Goal: Task Accomplishment & Management: Manage account settings

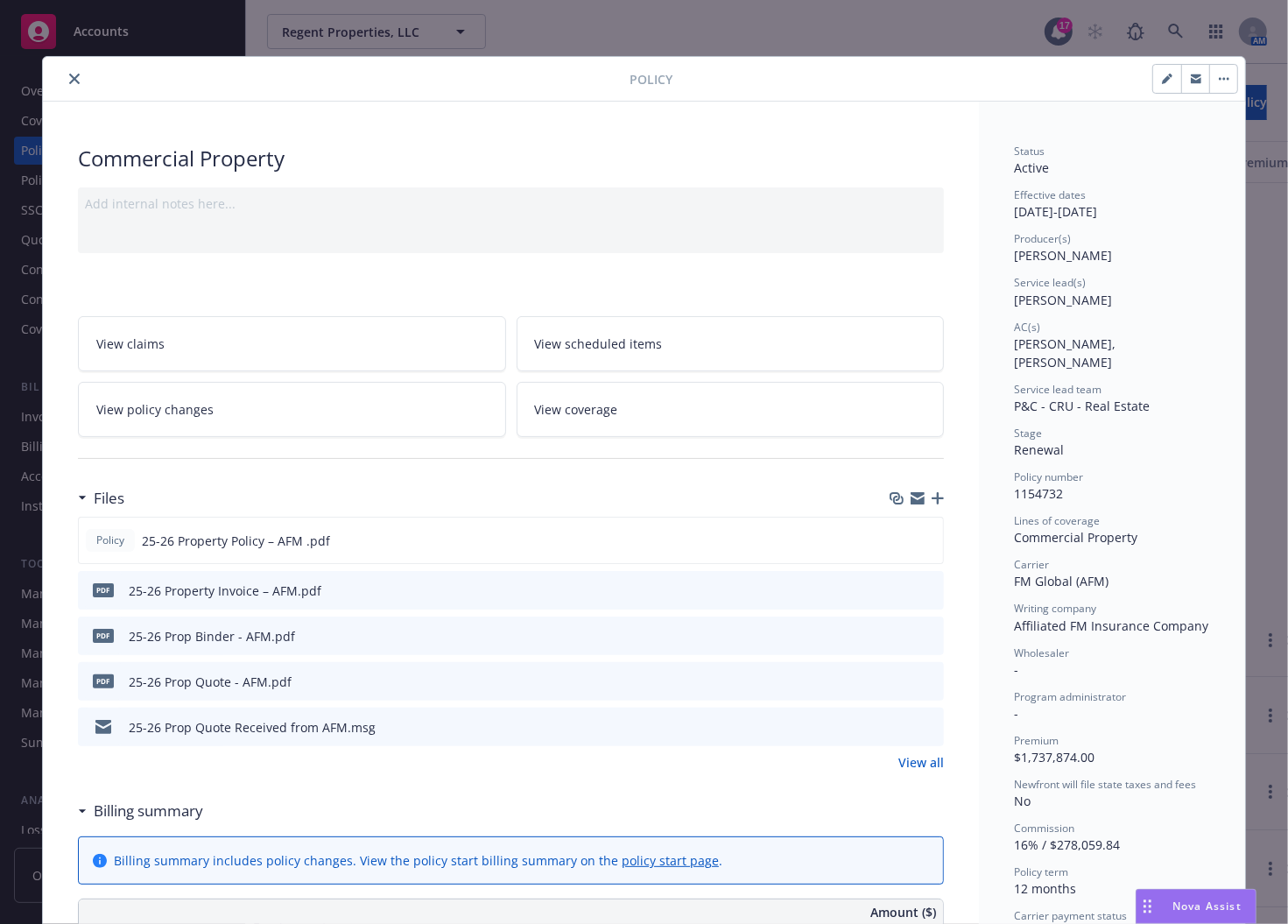
scroll to position [547, 0]
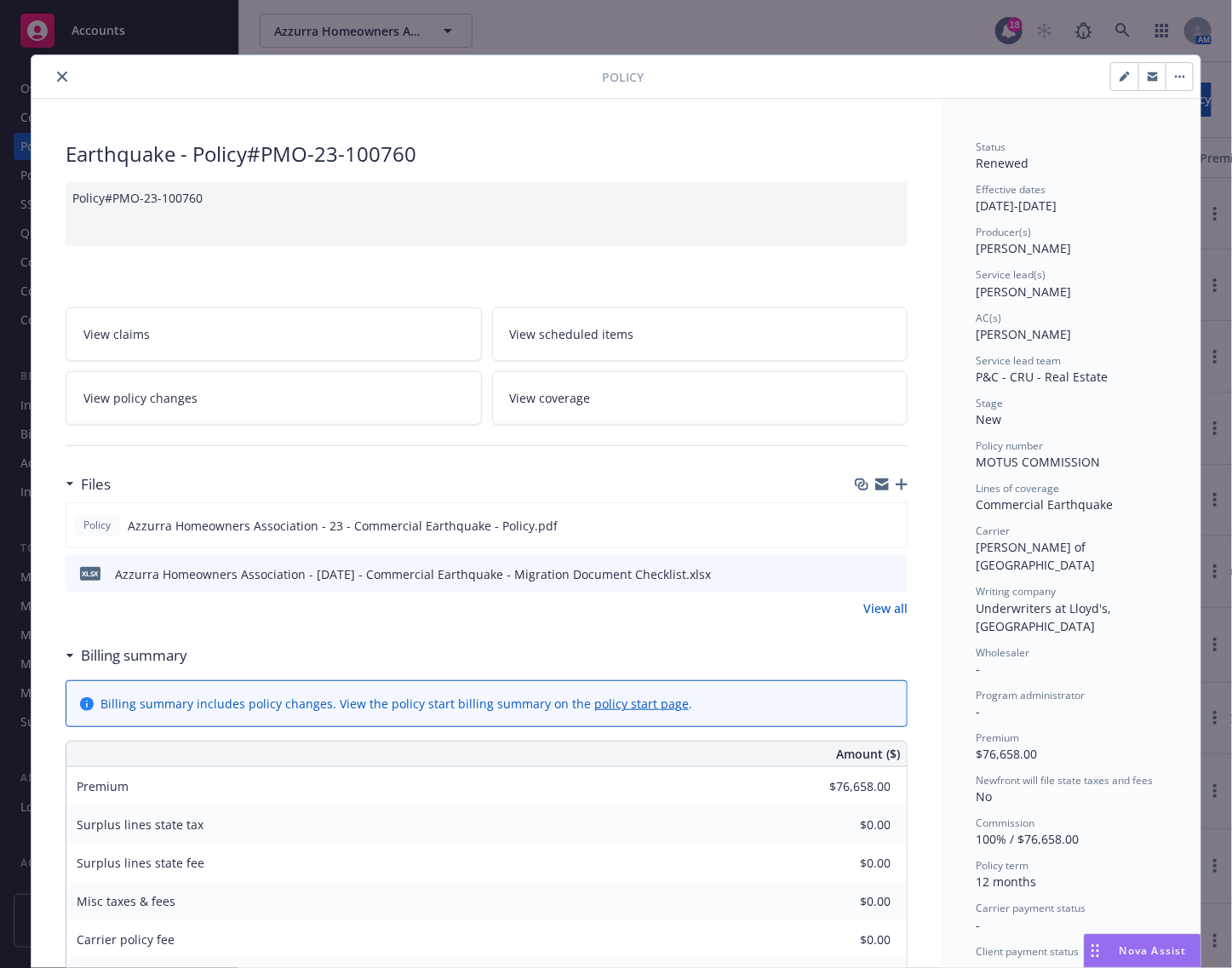
click at [1169, 79] on button "button" at bounding box center [1178, 77] width 28 height 28
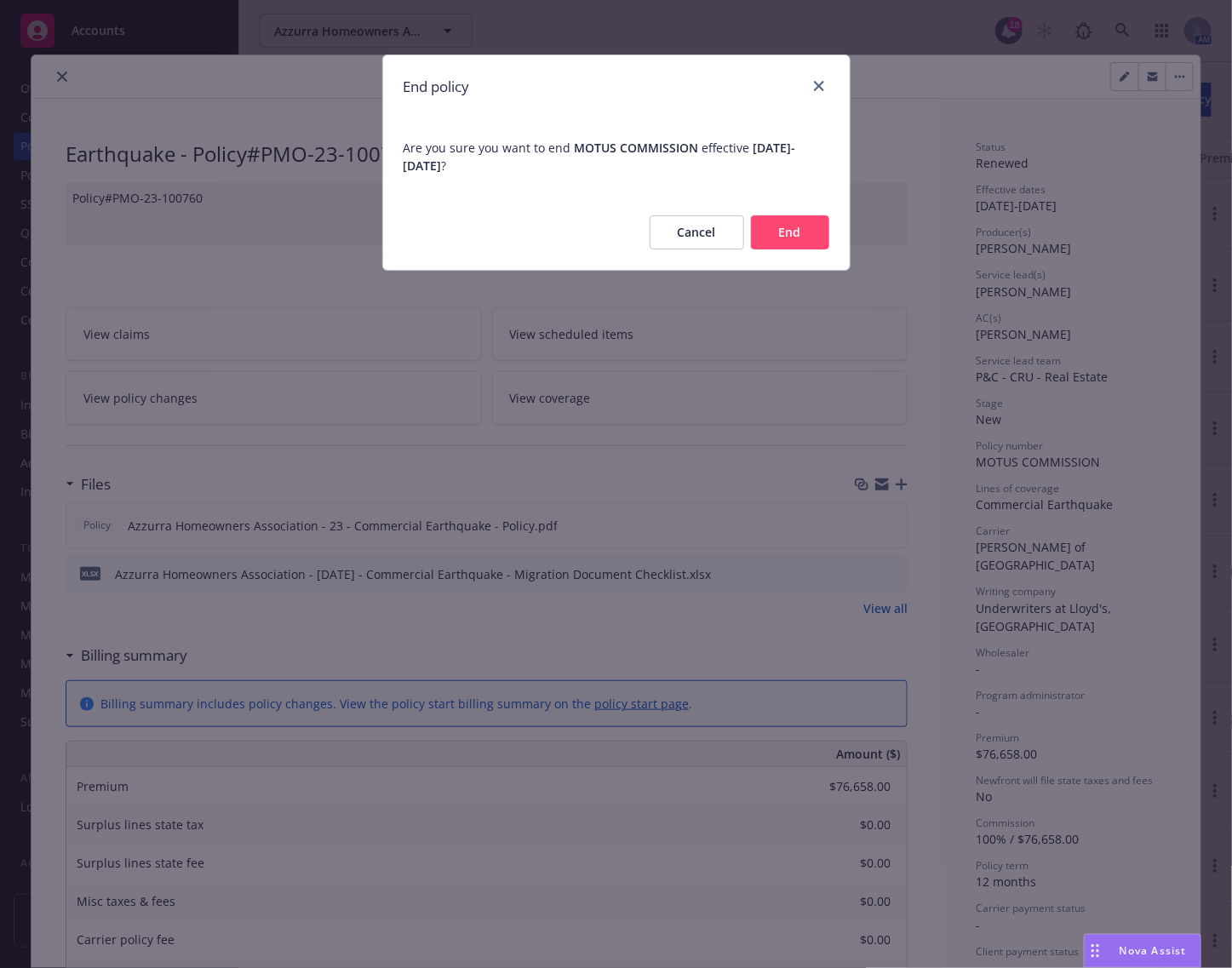
click at [796, 232] on button "End" at bounding box center [790, 232] width 79 height 34
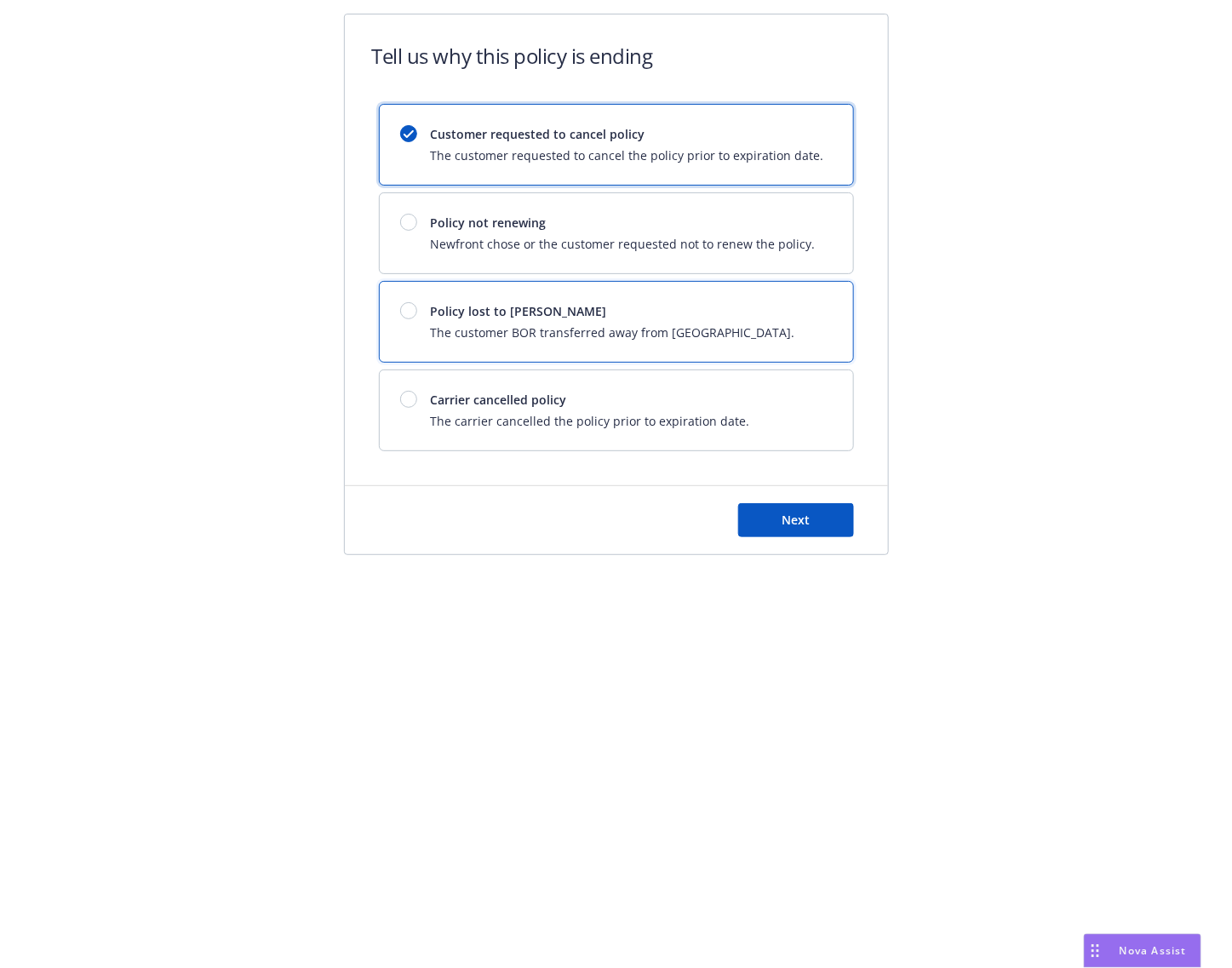
click at [568, 323] on div "Policy lost to BOR The customer BOR transferred away from Newfront." at bounding box center [612, 321] width 364 height 39
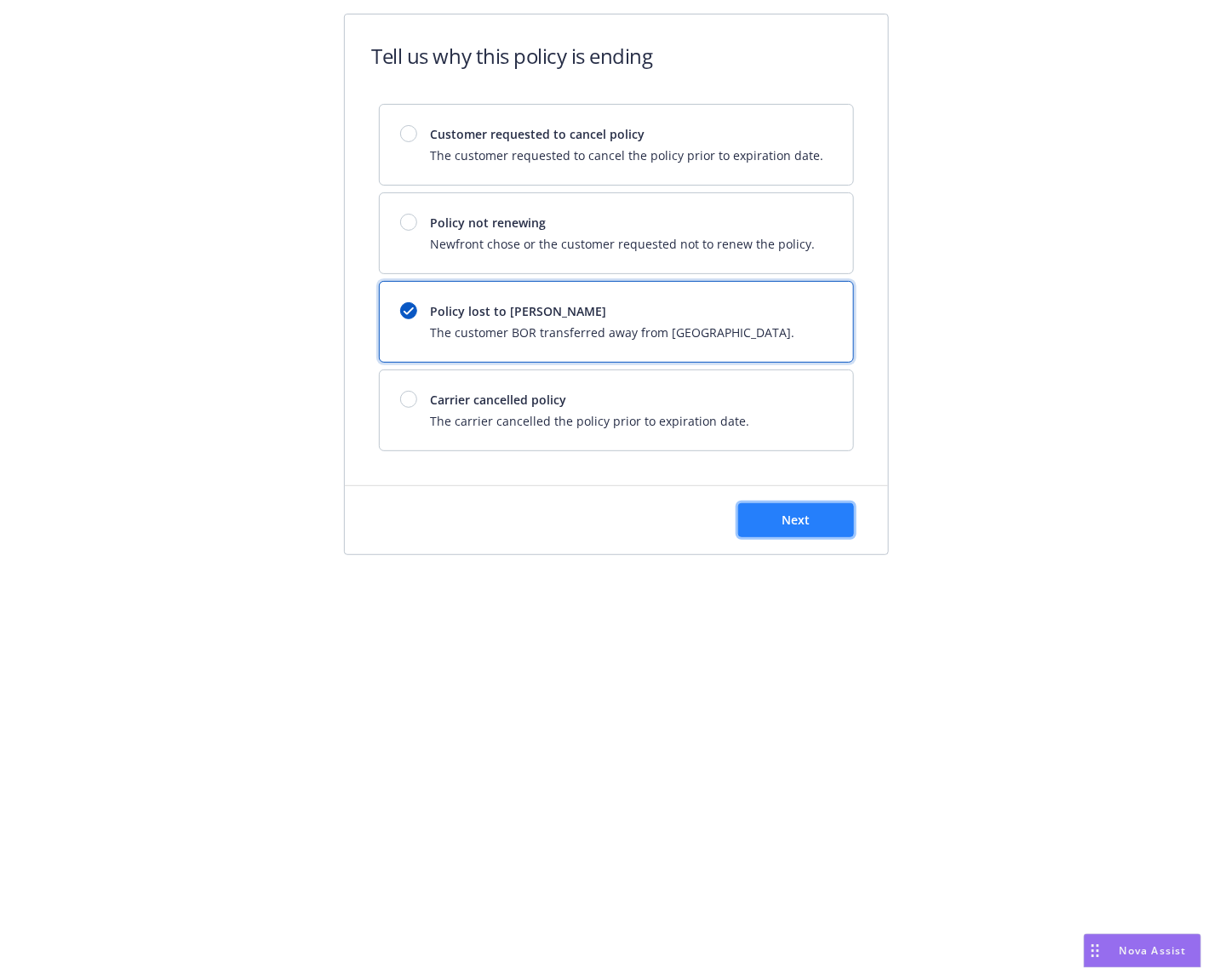
click at [786, 518] on span "Next" at bounding box center [795, 520] width 28 height 16
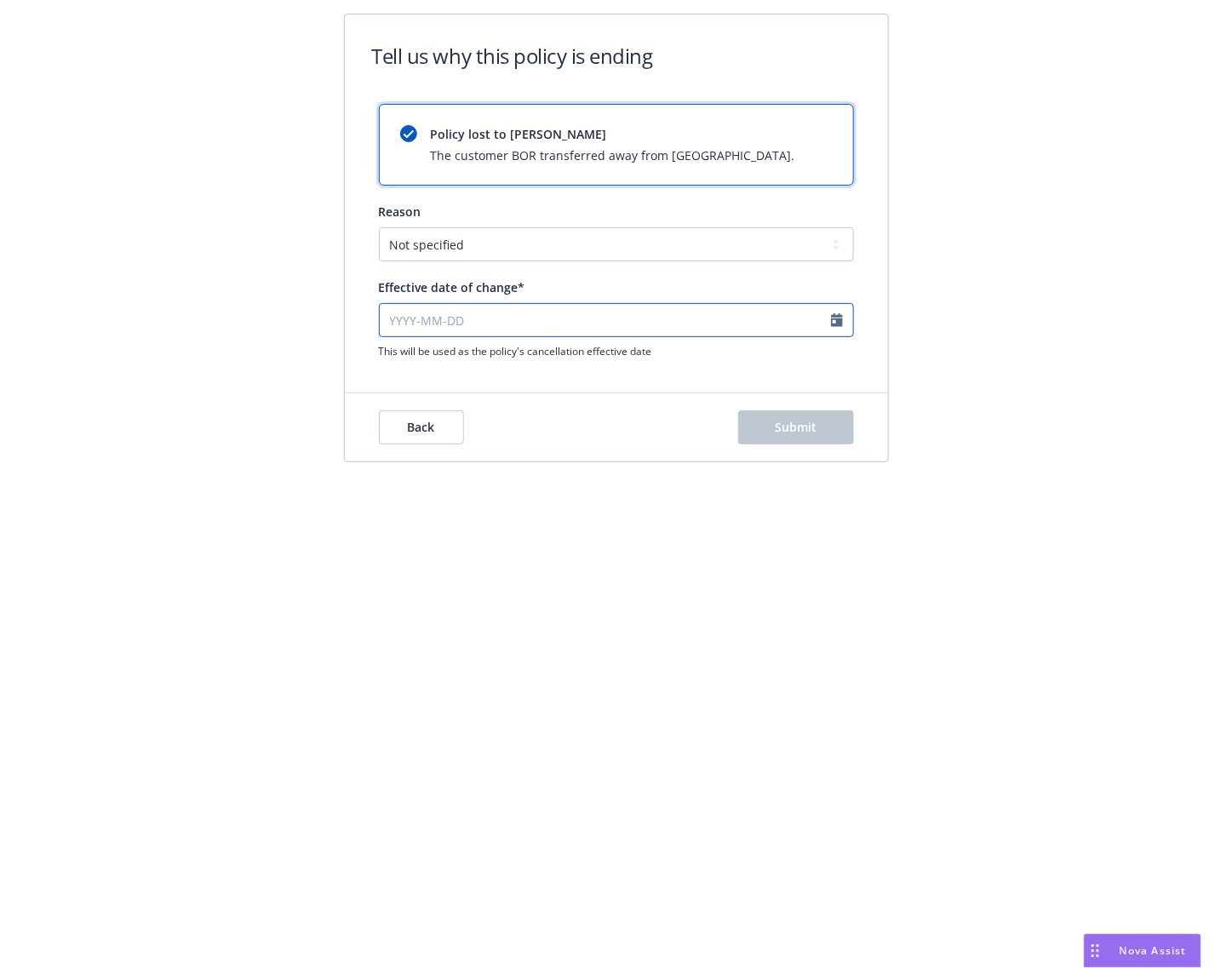
click at [490, 318] on input "Effective date of change*" at bounding box center [616, 320] width 475 height 34
select select "August"
select select "2025"
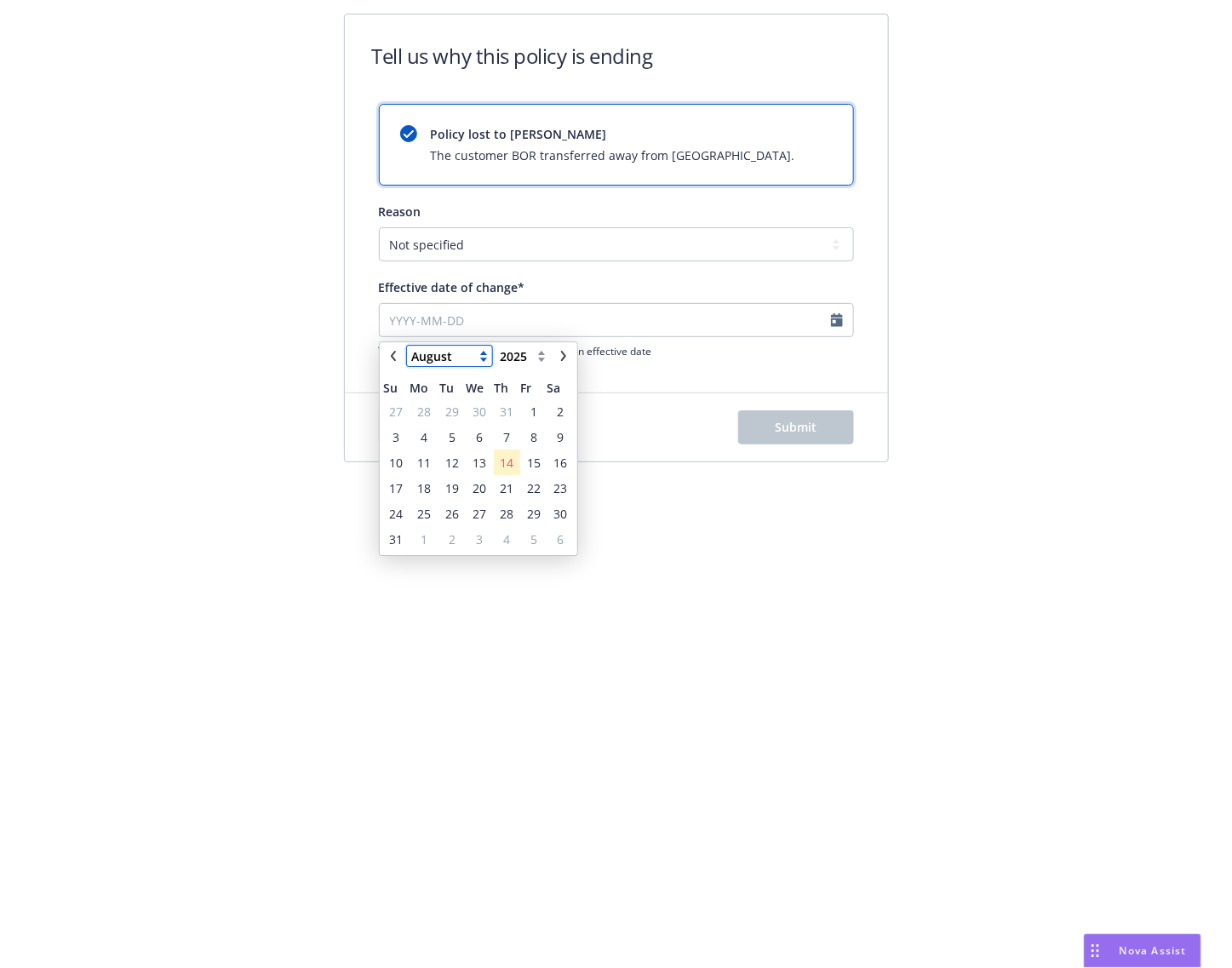
click at [445, 354] on select "January February March April May June July August September October November De…" at bounding box center [449, 355] width 85 height 21
select select "July"
click at [407, 346] on select "January February March April May June July August September October November De…" at bounding box center [449, 355] width 85 height 21
click at [469, 409] on span "2" at bounding box center [479, 412] width 25 height 21
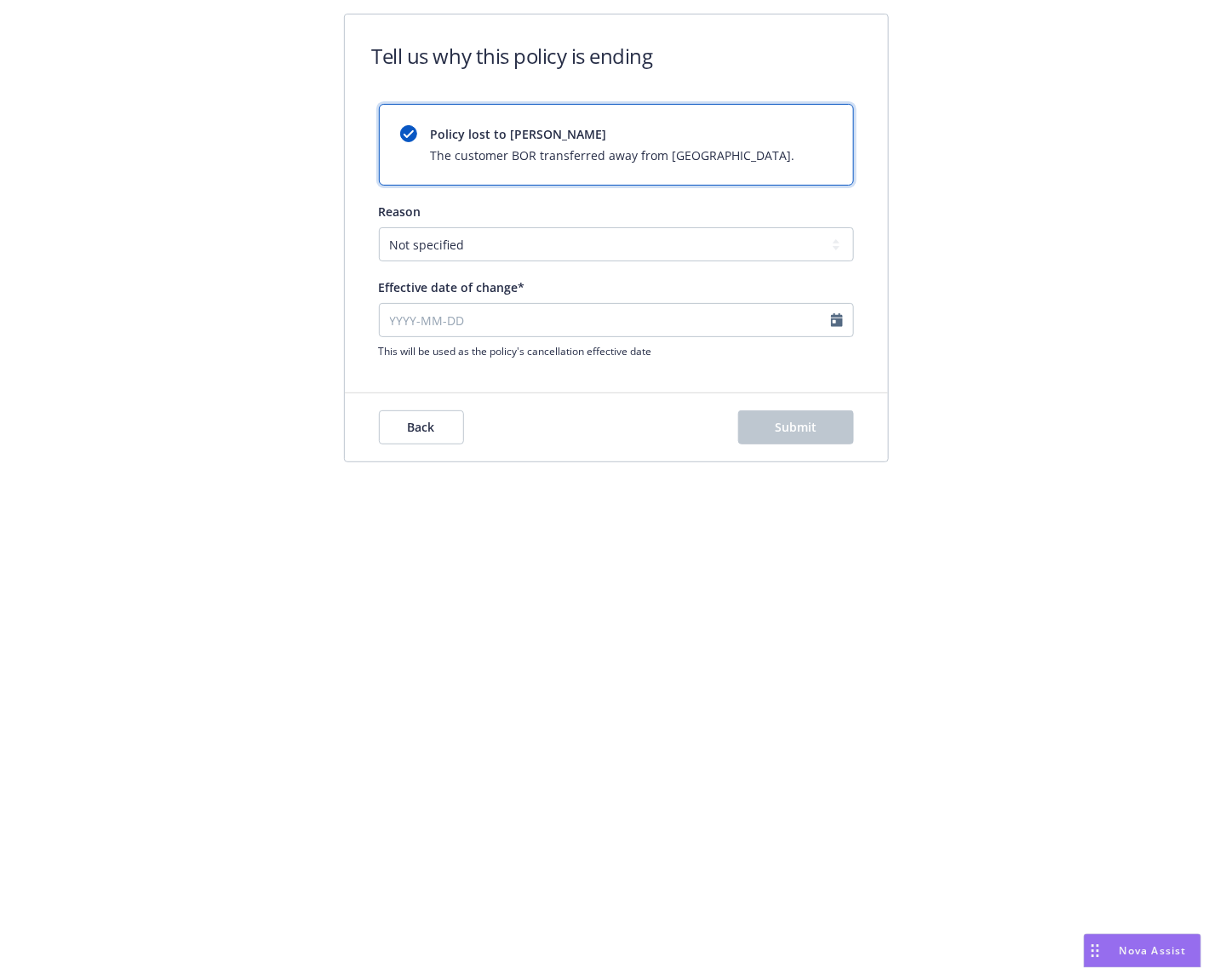
type input "2025-07-02"
click at [792, 437] on button "Submit" at bounding box center [796, 428] width 116 height 34
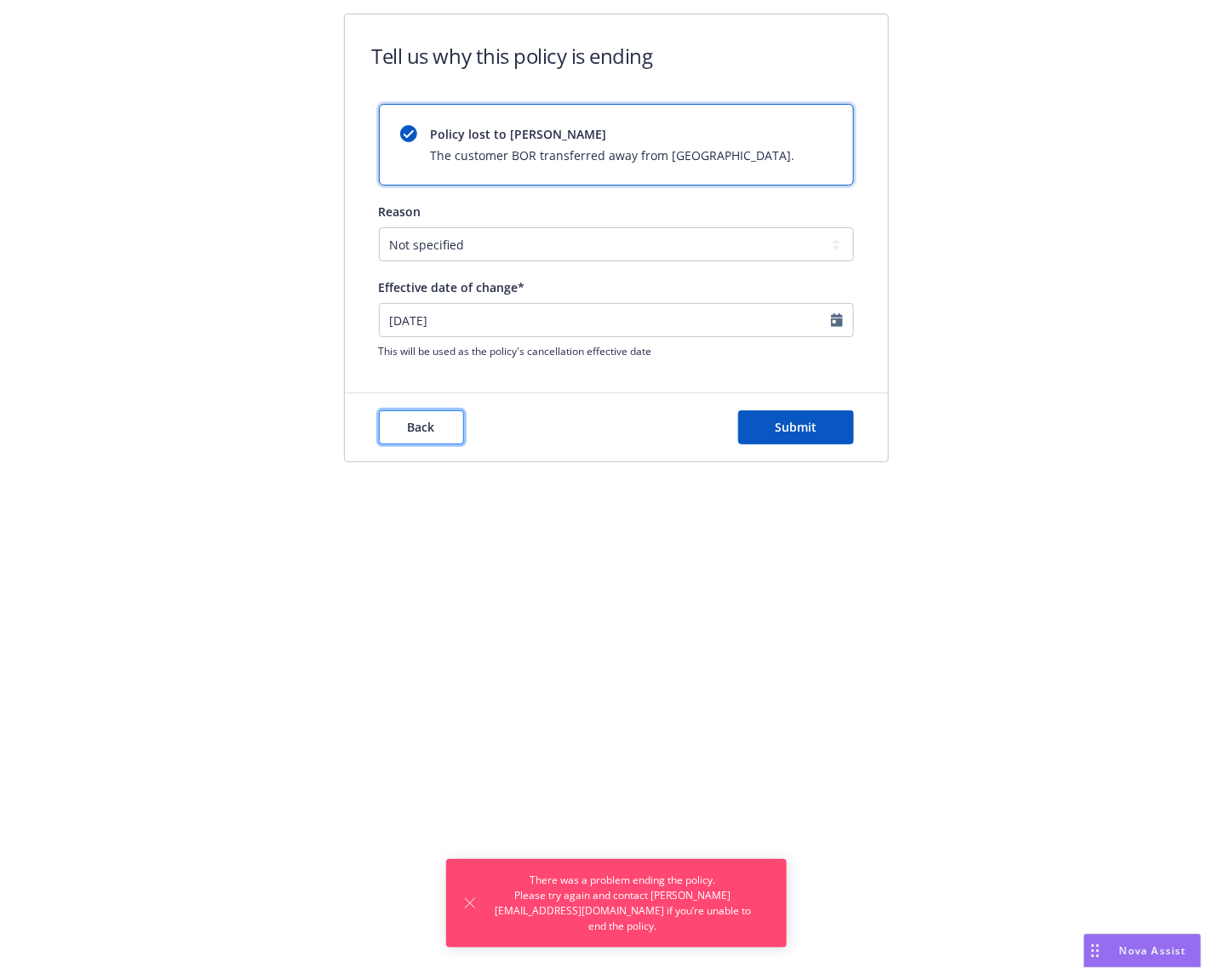
click at [426, 427] on span "Back" at bounding box center [421, 427] width 28 height 16
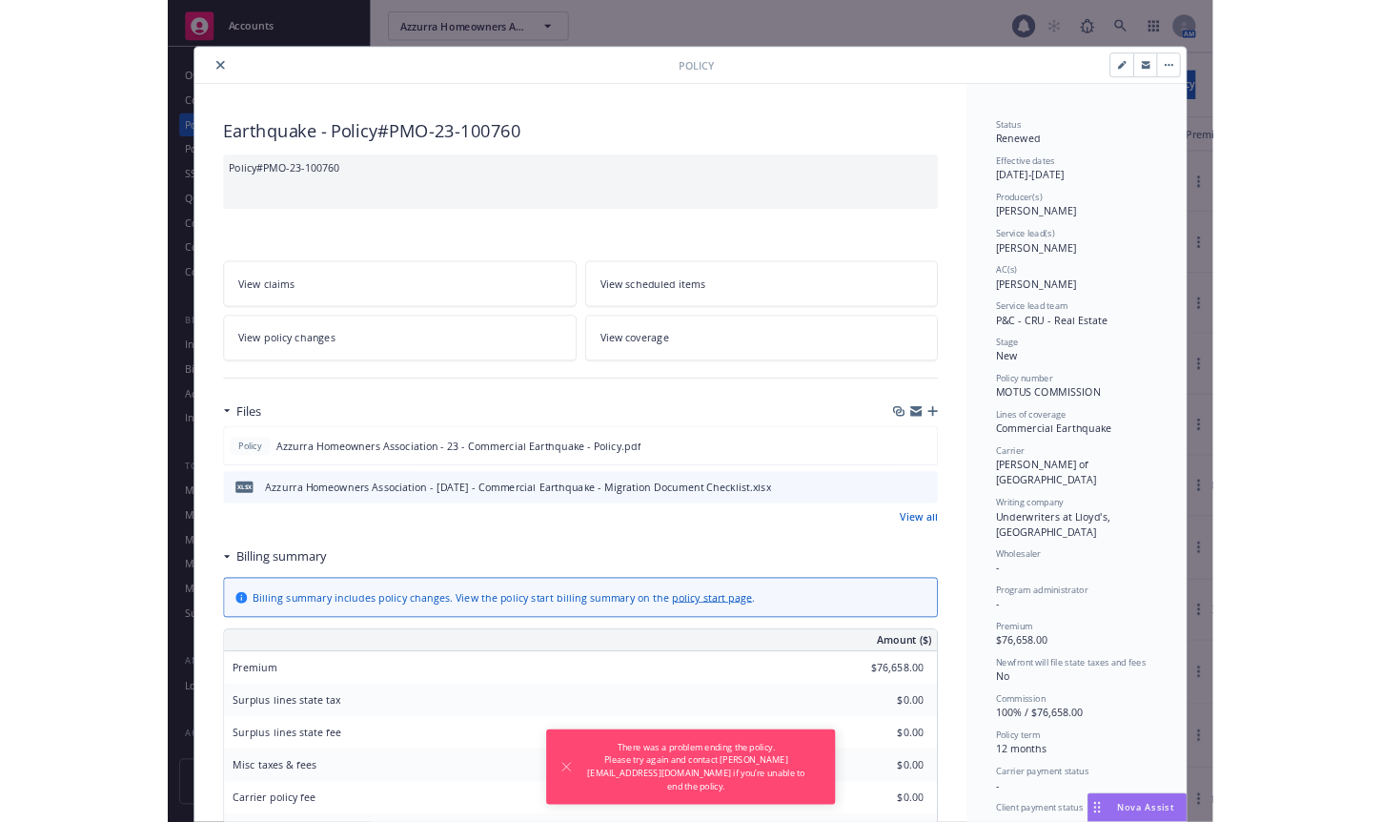
scroll to position [57, 0]
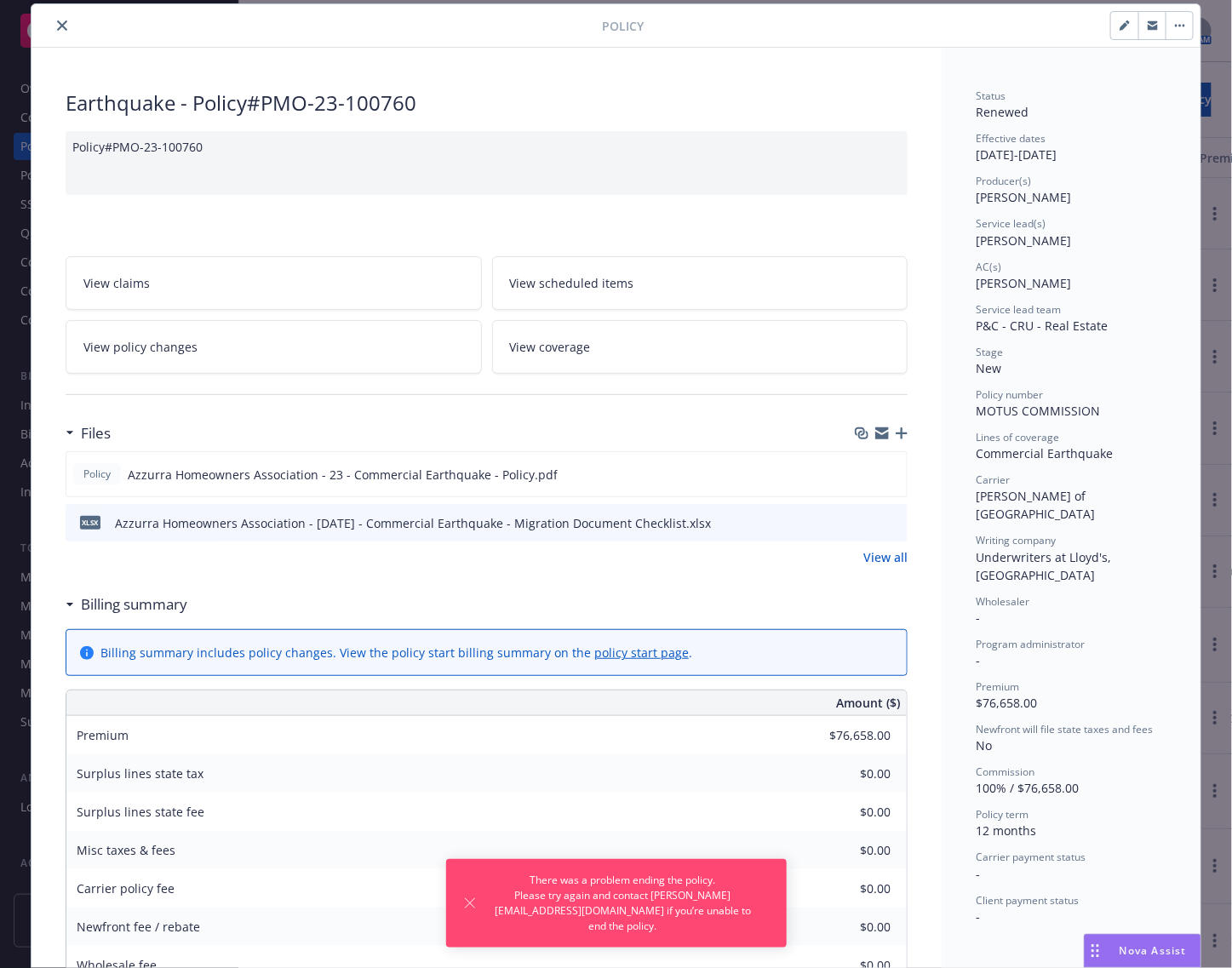
click at [1173, 30] on button "button" at bounding box center [1178, 25] width 28 height 28
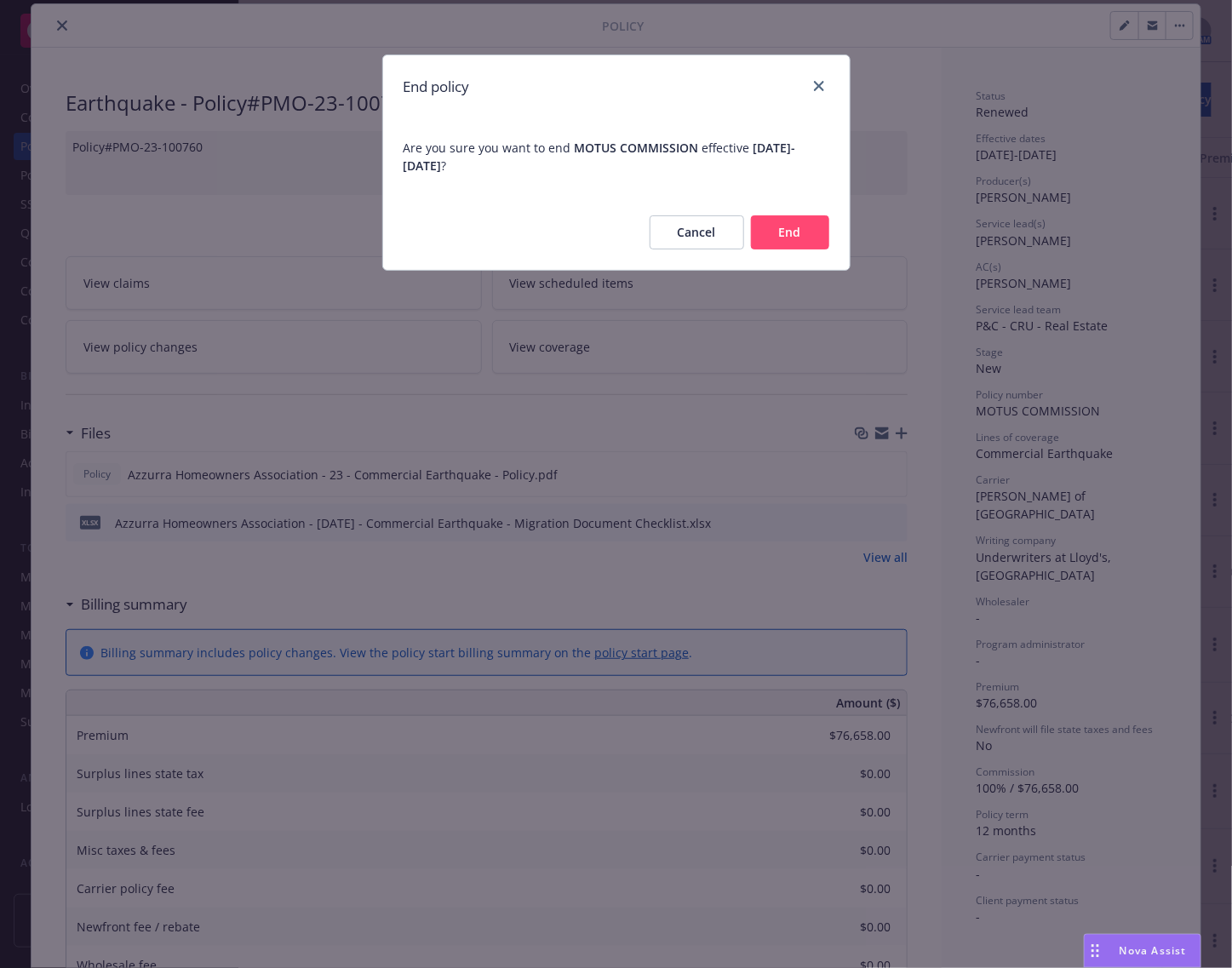
click at [770, 237] on button "End" at bounding box center [790, 232] width 79 height 34
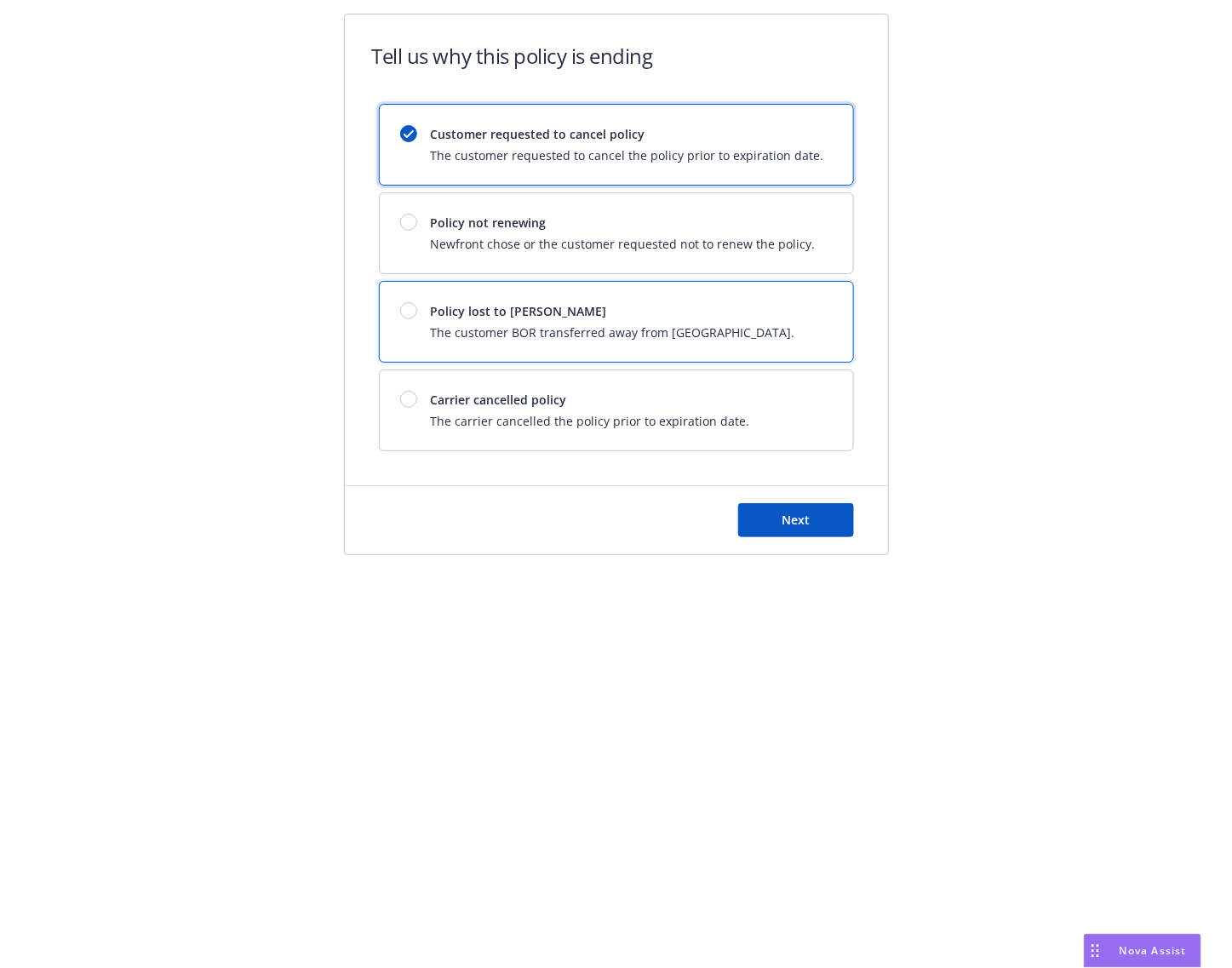
click at [645, 301] on div "Policy lost to BOR The customer BOR transferred away from Newfront." at bounding box center [616, 322] width 473 height 80
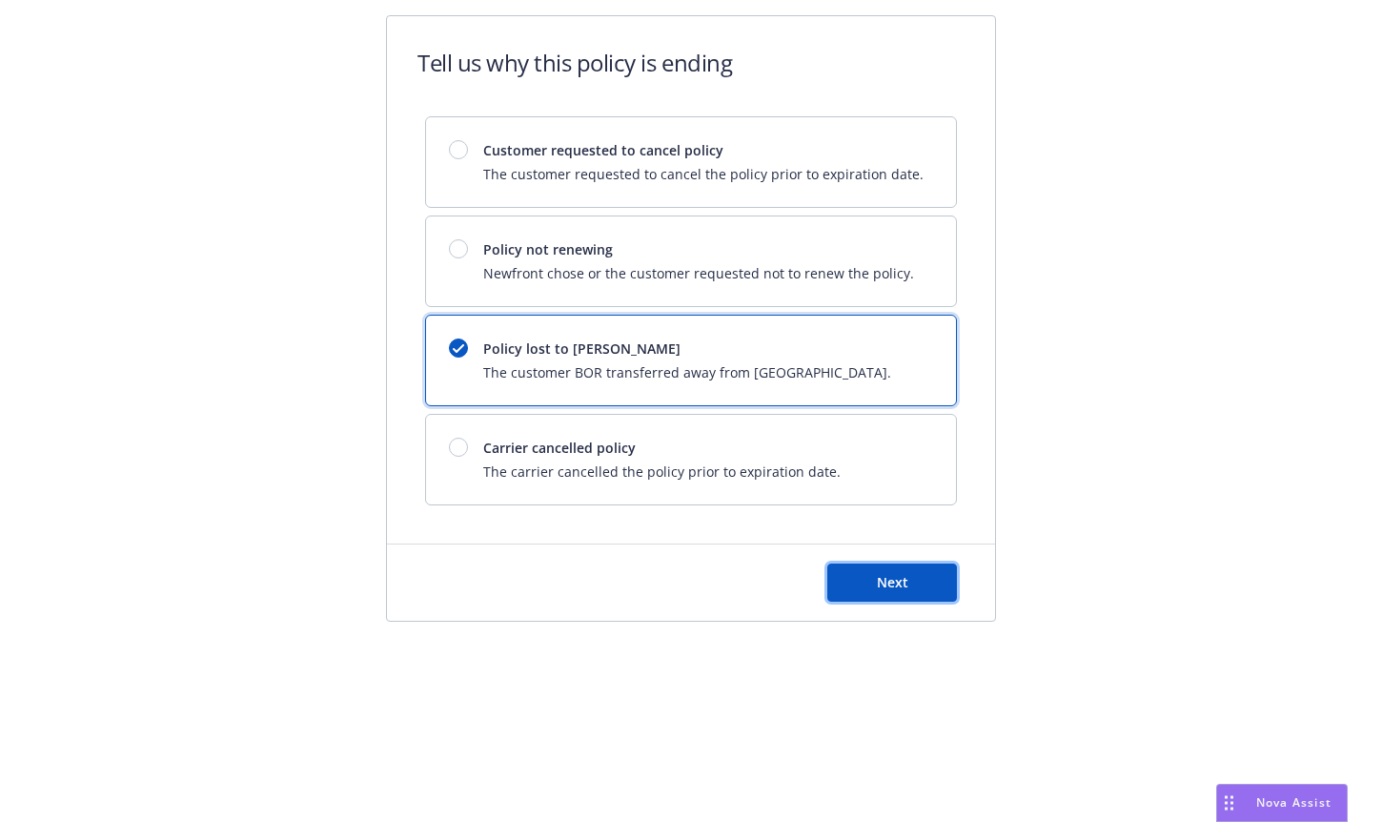
click at [900, 576] on span "Next" at bounding box center [892, 582] width 31 height 18
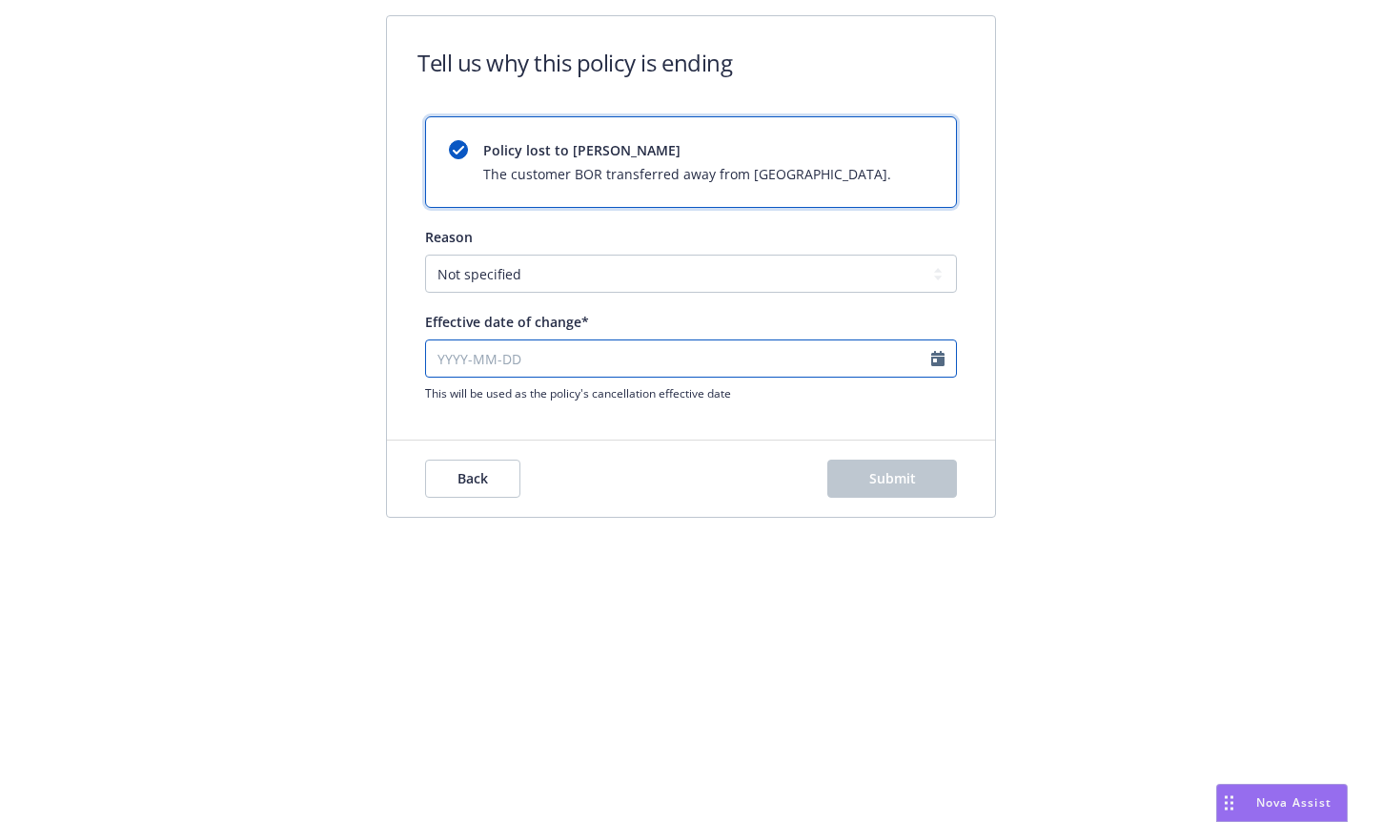
select select "August"
click at [827, 359] on input "Effective date of change*" at bounding box center [691, 358] width 532 height 38
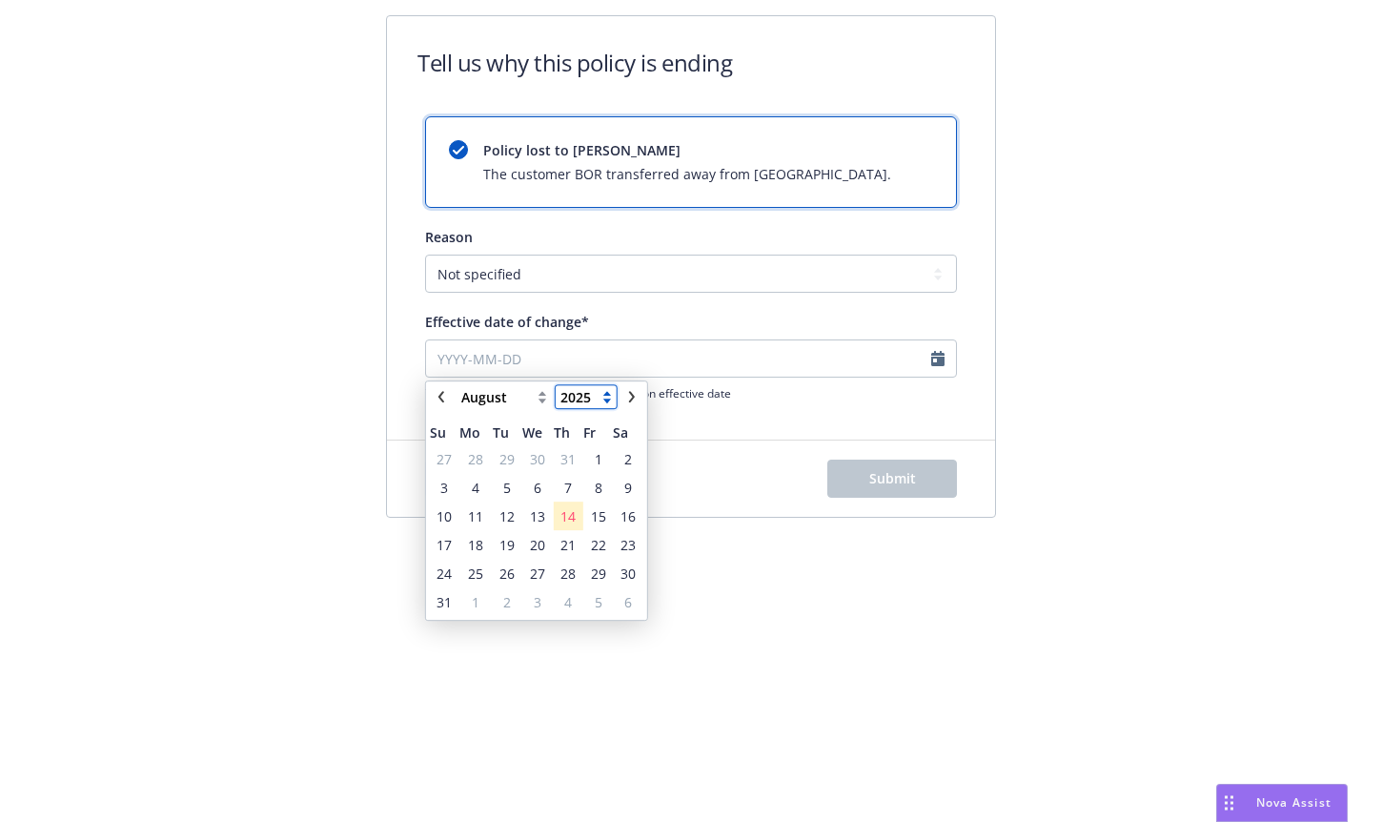
click at [573, 393] on select "2125 2124 2123 2122 2121 2120 2119 2118 2117 2116 2115 2114 2113 2112 2111 2110…" at bounding box center [586, 396] width 61 height 23
select select "2024"
click at [556, 385] on select "2125 2124 2123 2122 2121 2120 2119 2118 2117 2116 2115 2114 2113 2112 2111 2110…" at bounding box center [586, 396] width 61 height 23
click at [504, 399] on select "January February March April May June July August September October November De…" at bounding box center [504, 396] width 95 height 23
select select "June"
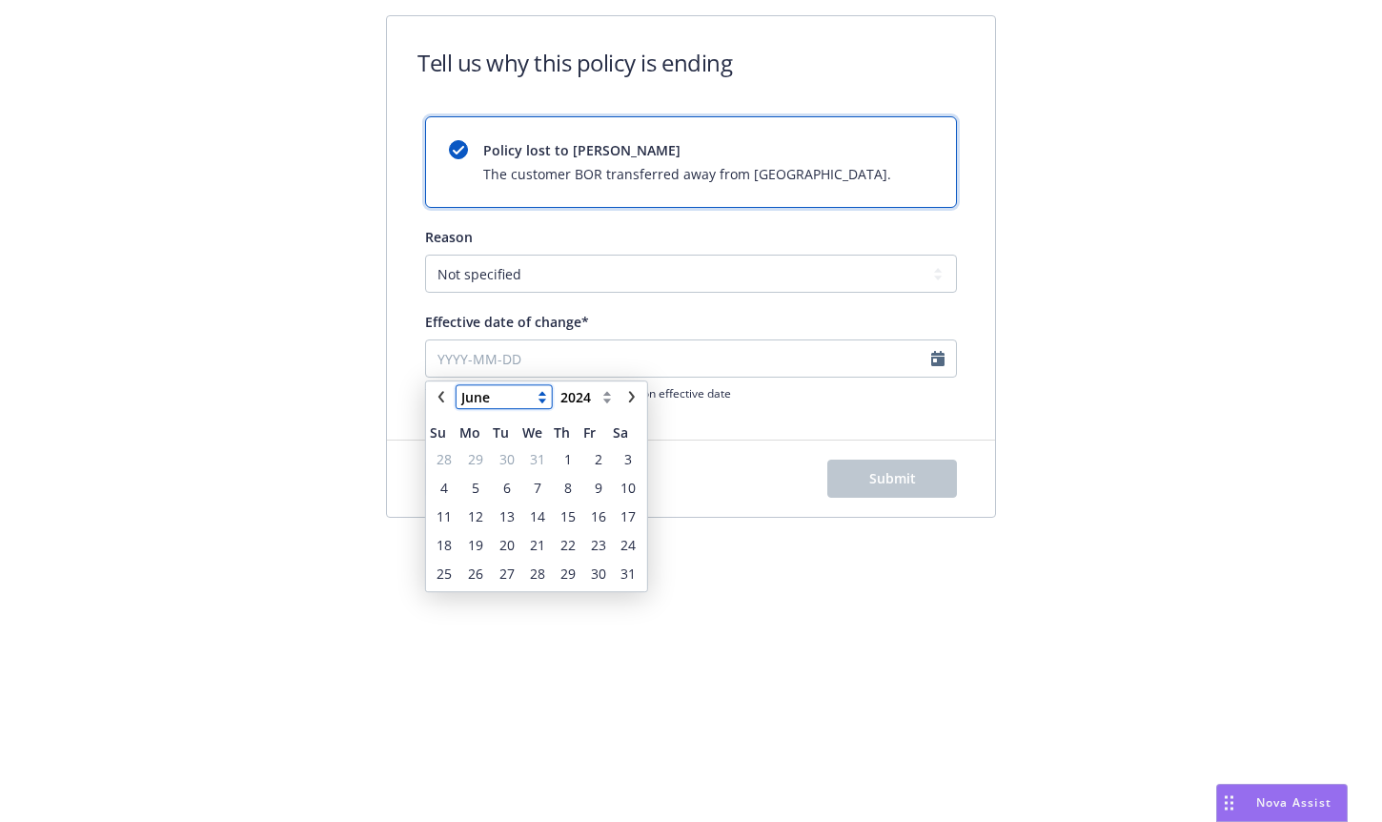
click at [457, 385] on select "January February March April May June July August September October November De…" at bounding box center [504, 396] width 95 height 23
click at [622, 456] on span "1" at bounding box center [628, 459] width 26 height 24
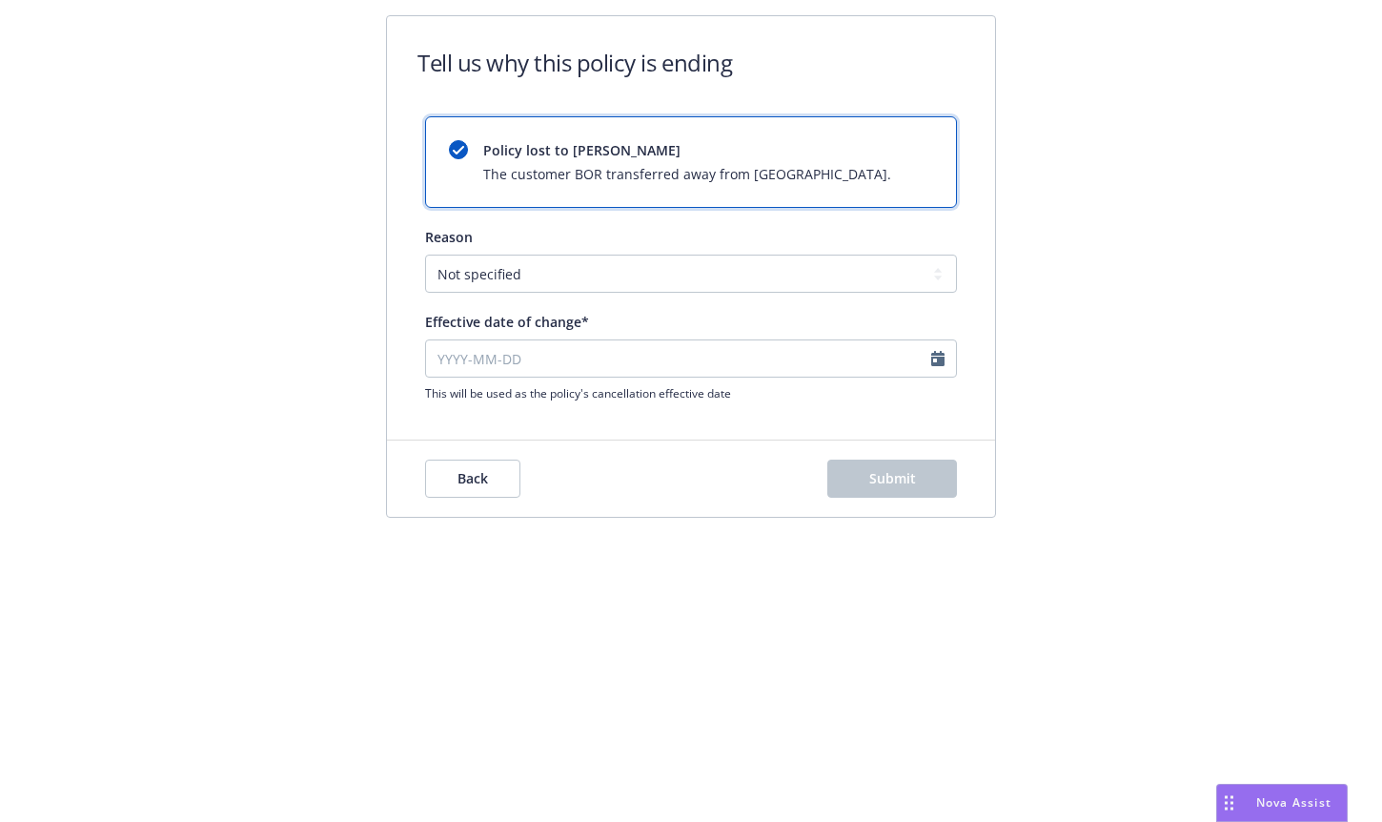
type input "2024-06-01"
click at [914, 480] on span "Submit" at bounding box center [892, 478] width 47 height 18
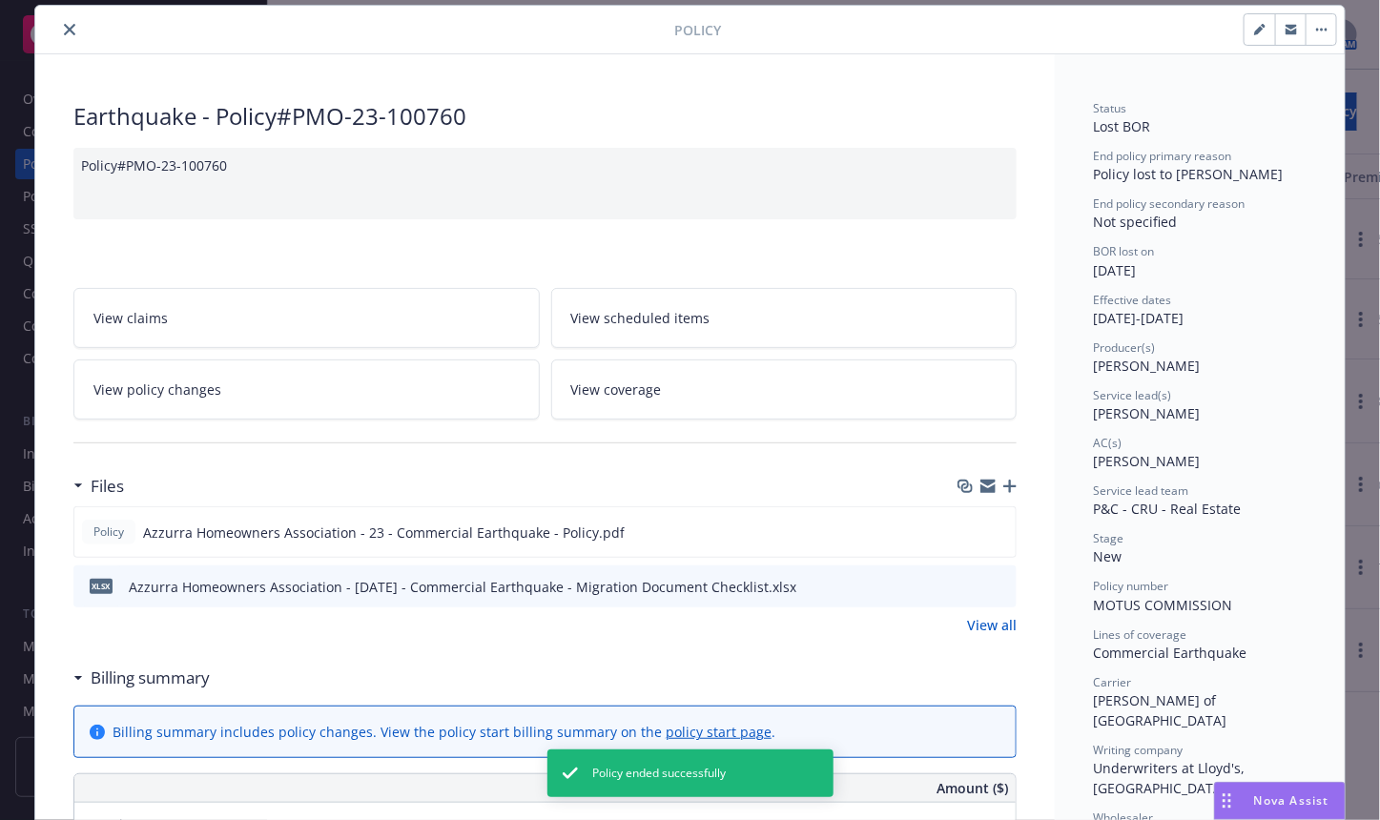
scroll to position [57, 0]
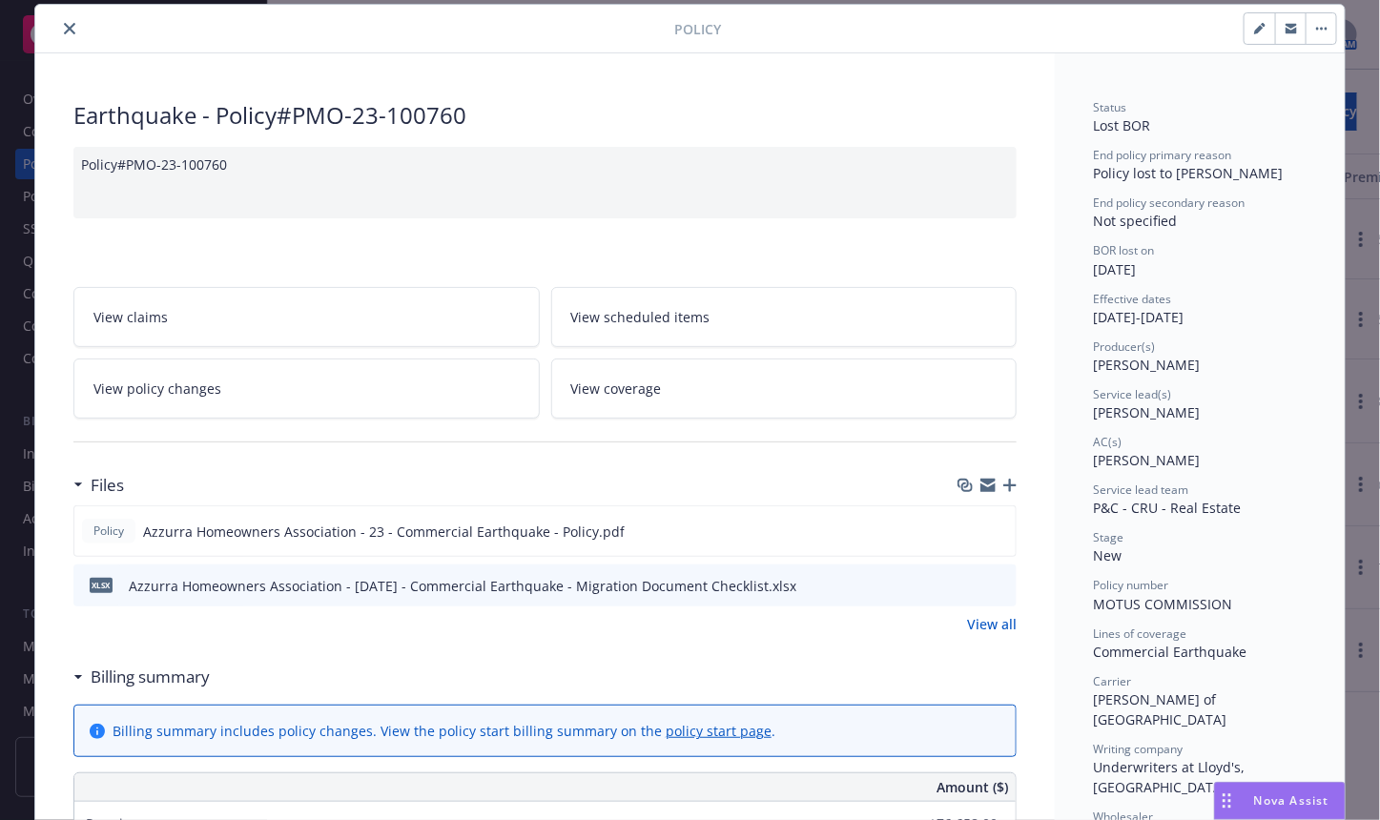
click at [1003, 480] on icon "button" at bounding box center [1009, 485] width 13 height 13
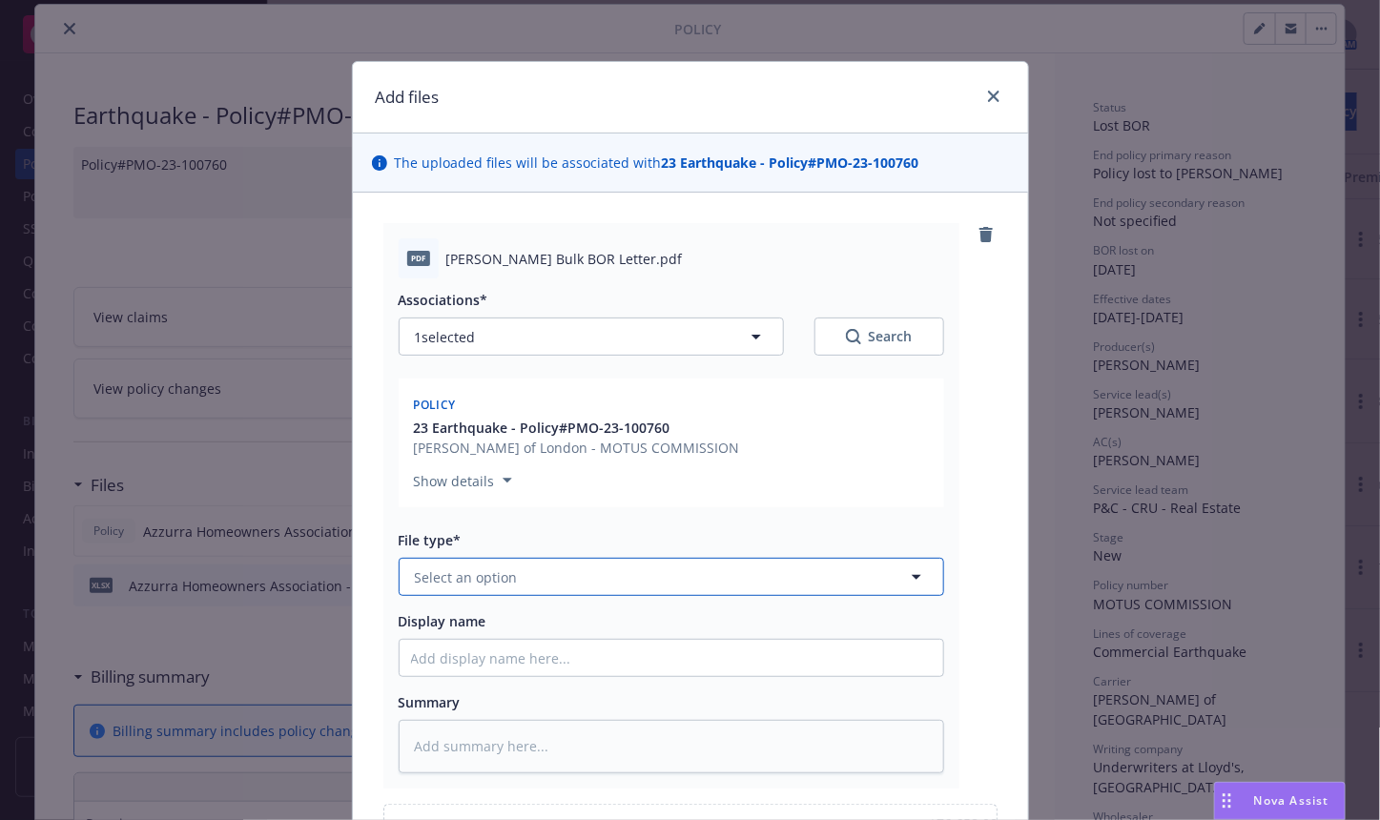
click at [664, 582] on button "Select an option" at bounding box center [671, 577] width 545 height 38
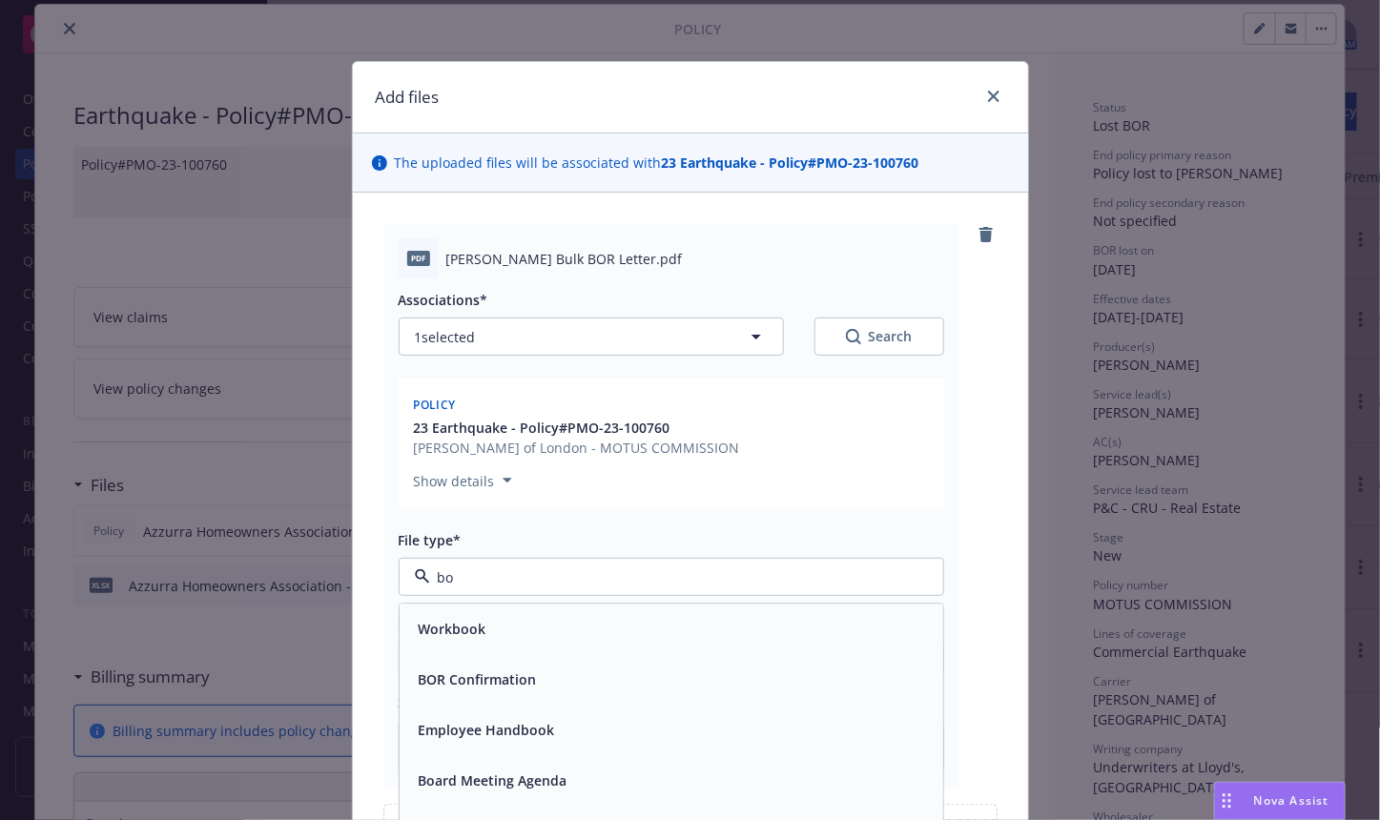
type input "bor"
click at [599, 634] on div "BOR Confirmation" at bounding box center [671, 630] width 521 height 28
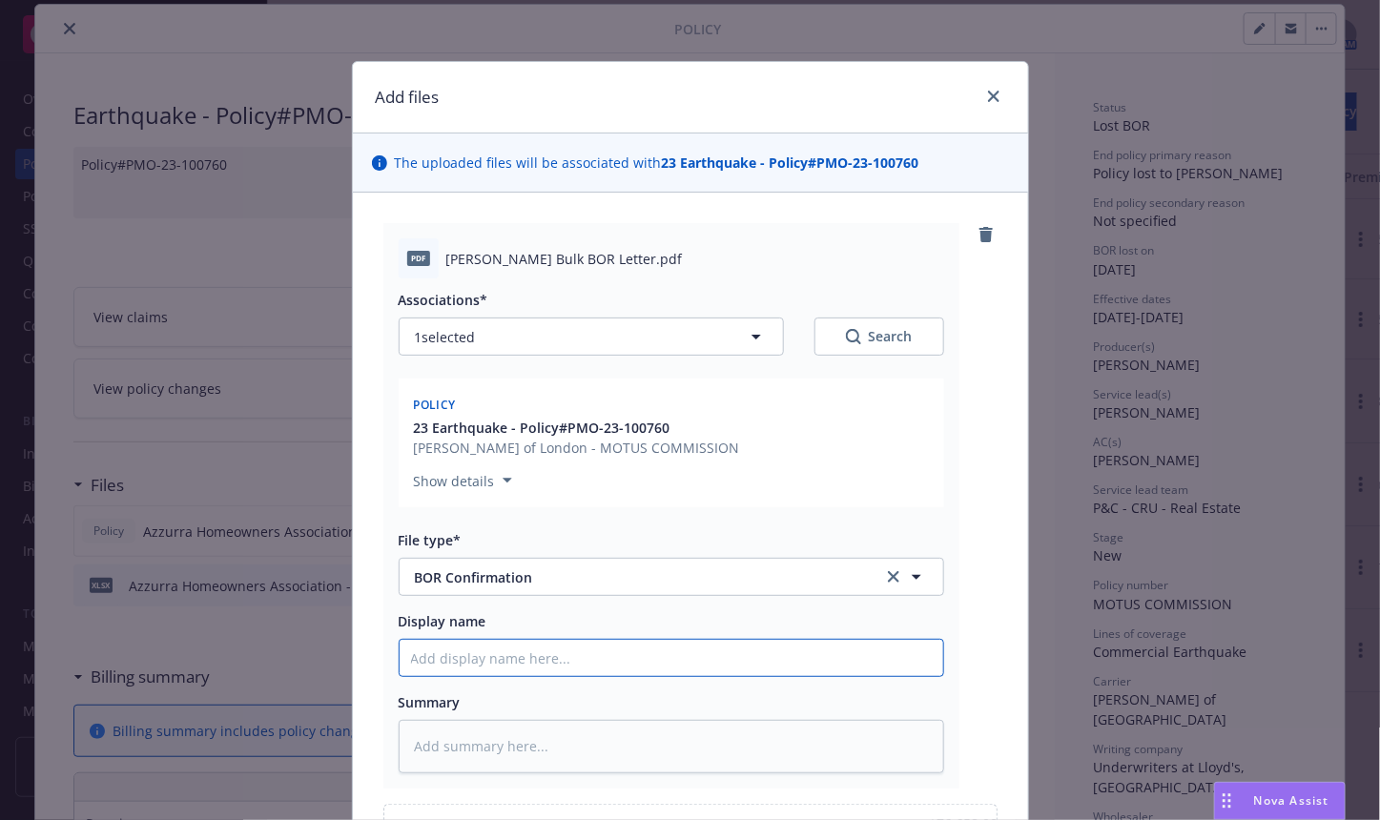
click at [703, 651] on input "Display name" at bounding box center [670, 658] width 543 height 36
type textarea "x"
type input "B"
type textarea "x"
type input "Bo"
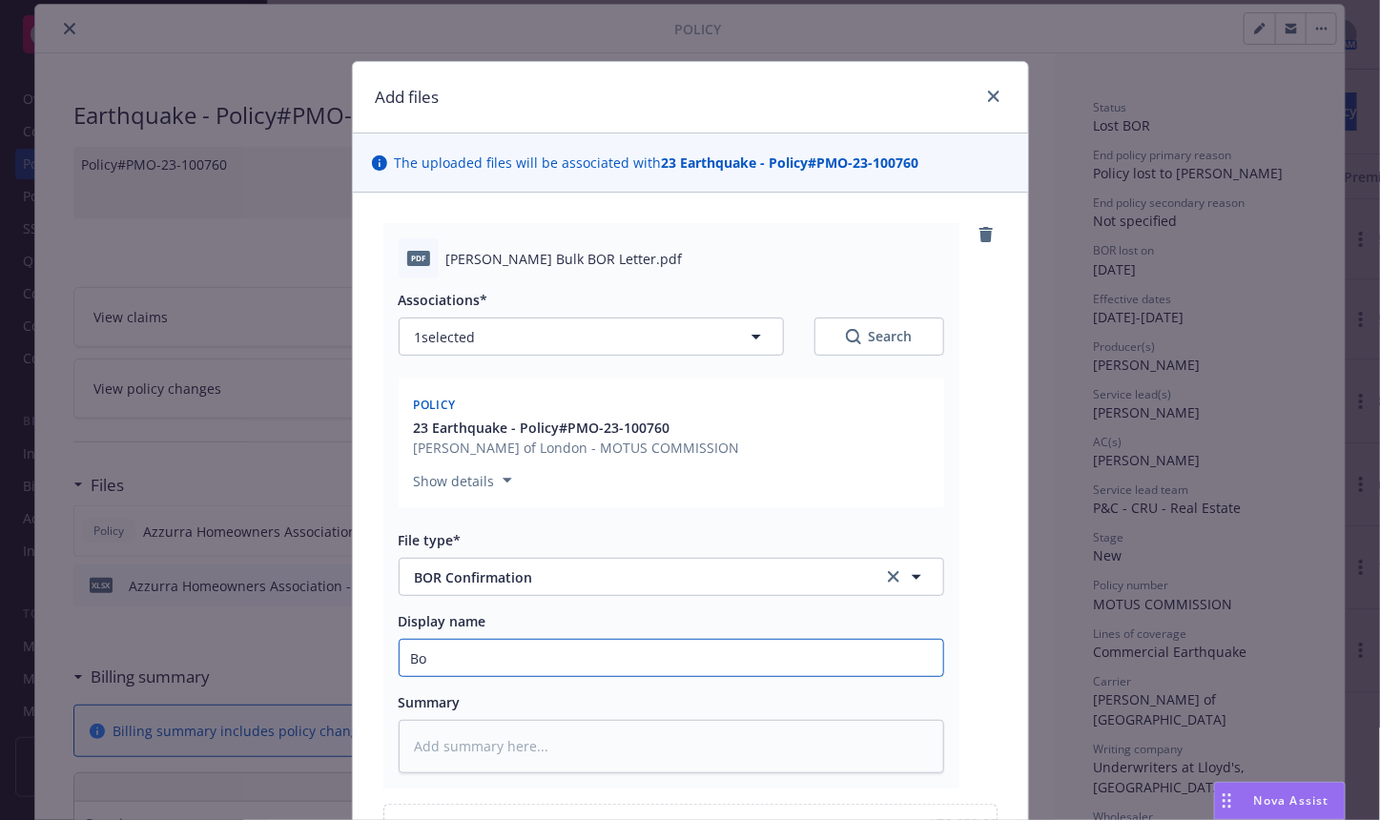
type textarea "x"
type input "BOR Letter"
click at [959, 682] on div "pdf Naranjo Bulk BOR Letter.pdf Associations* 1 selected Search Policy 23 Earth…" at bounding box center [690, 505] width 614 height 565
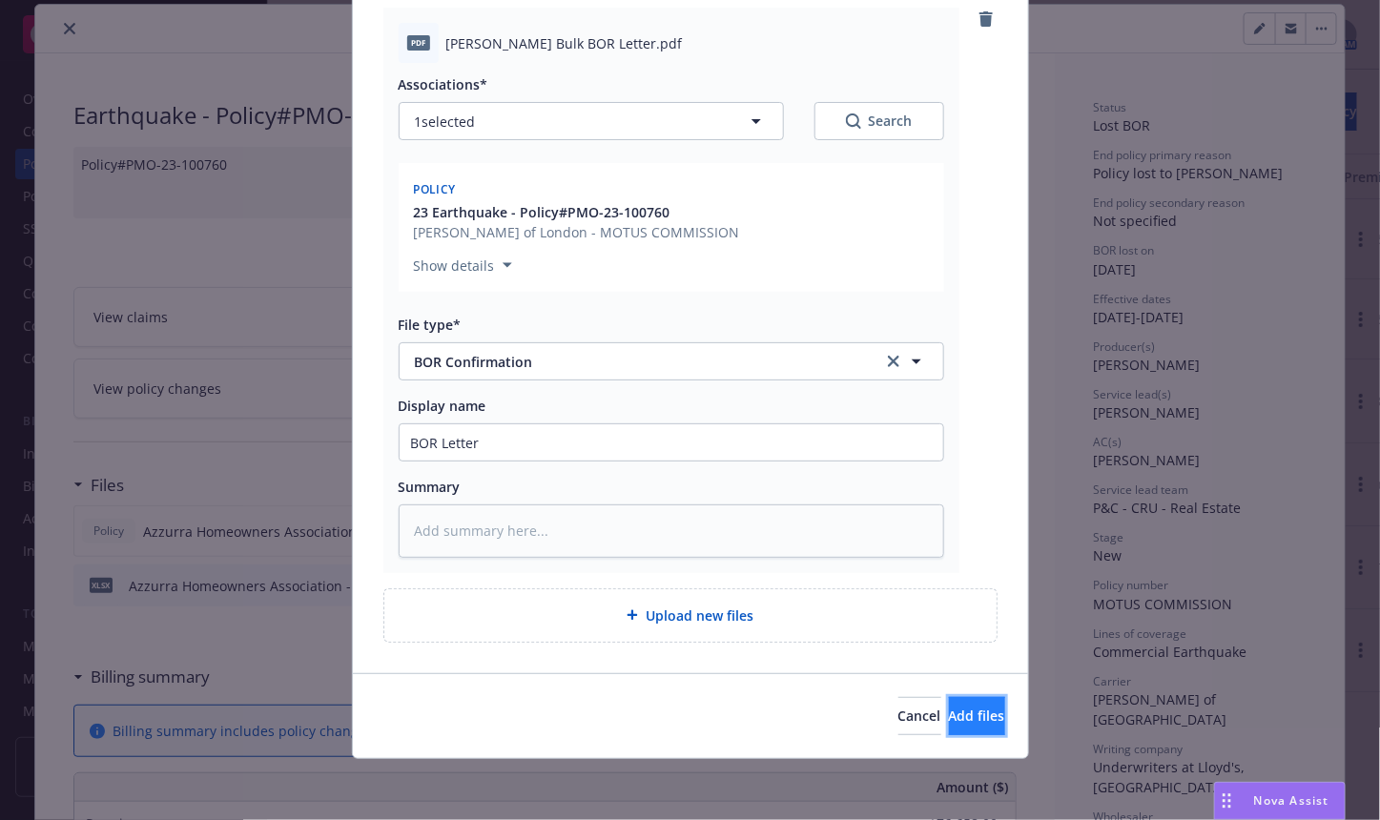
click at [949, 712] on span "Add files" at bounding box center [977, 715] width 56 height 18
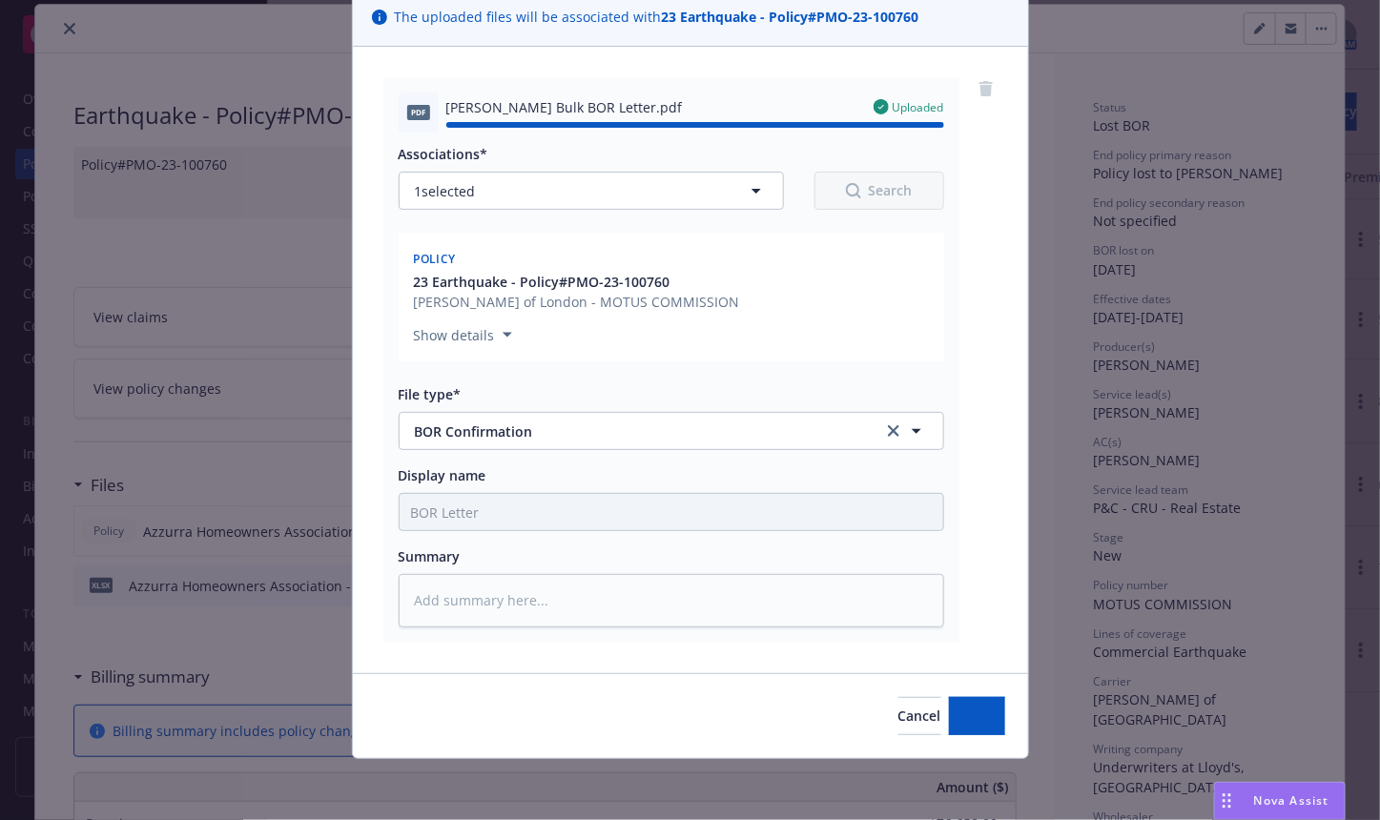
type textarea "x"
